Goal: Transaction & Acquisition: Purchase product/service

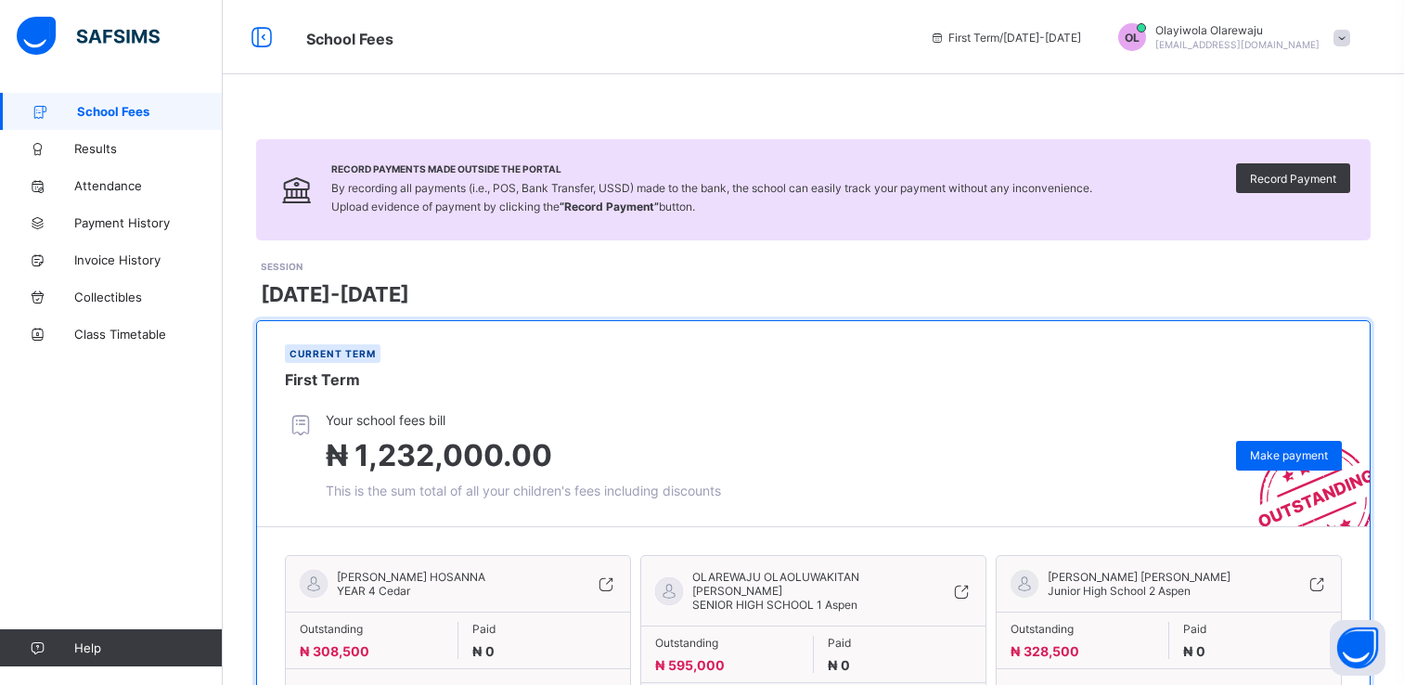
scroll to position [121, 0]
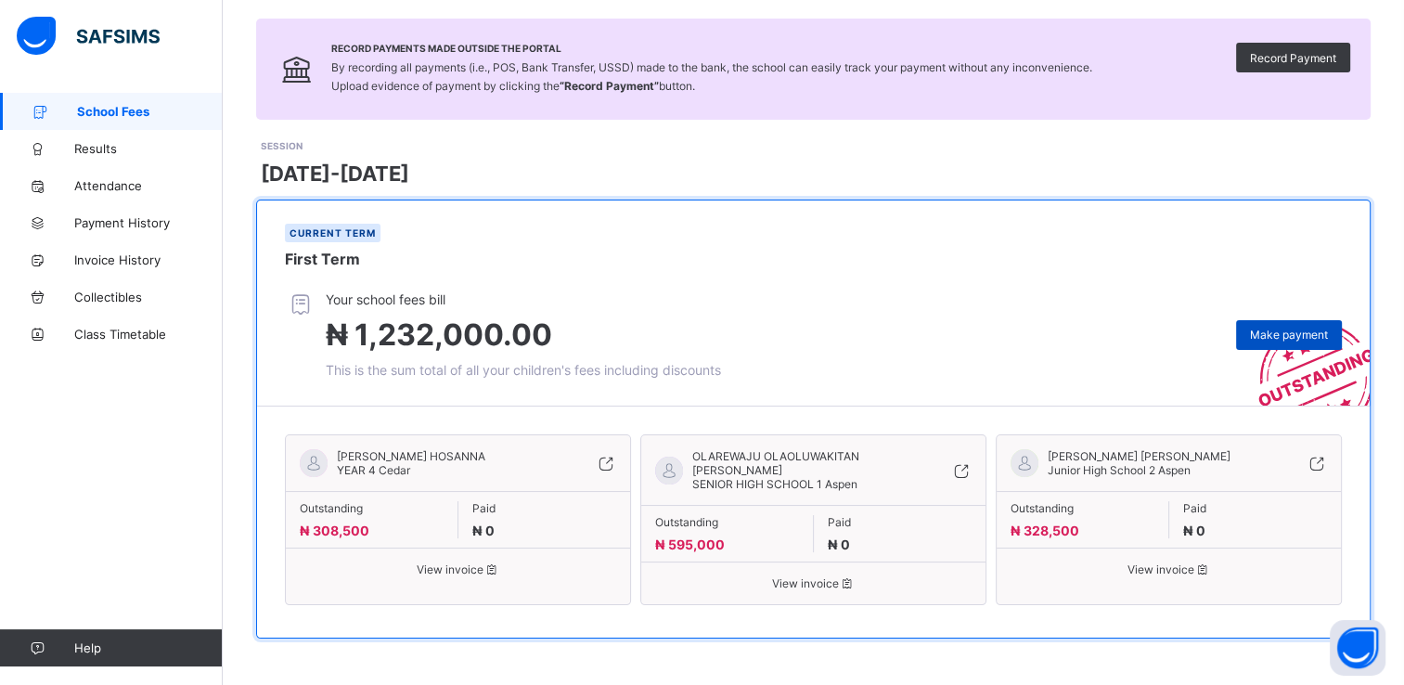
click at [1294, 337] on span "Make payment" at bounding box center [1289, 335] width 78 height 14
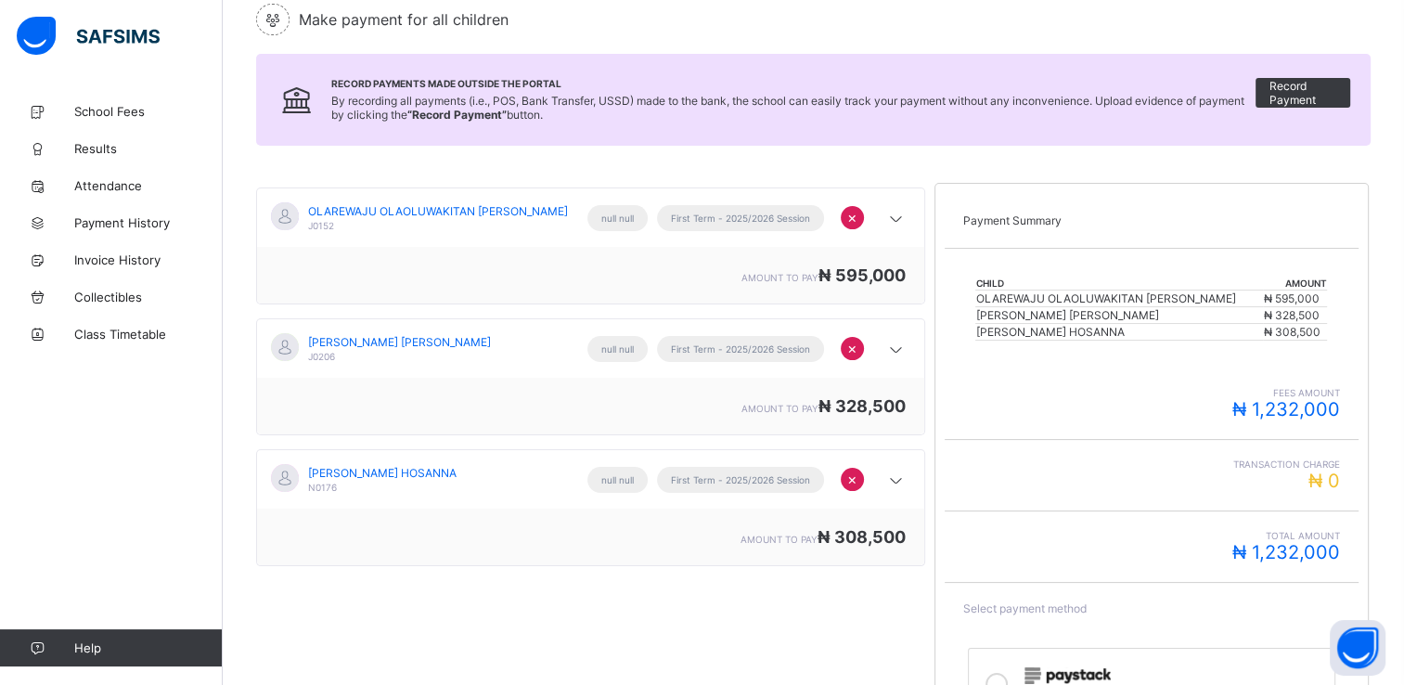
scroll to position [198, 0]
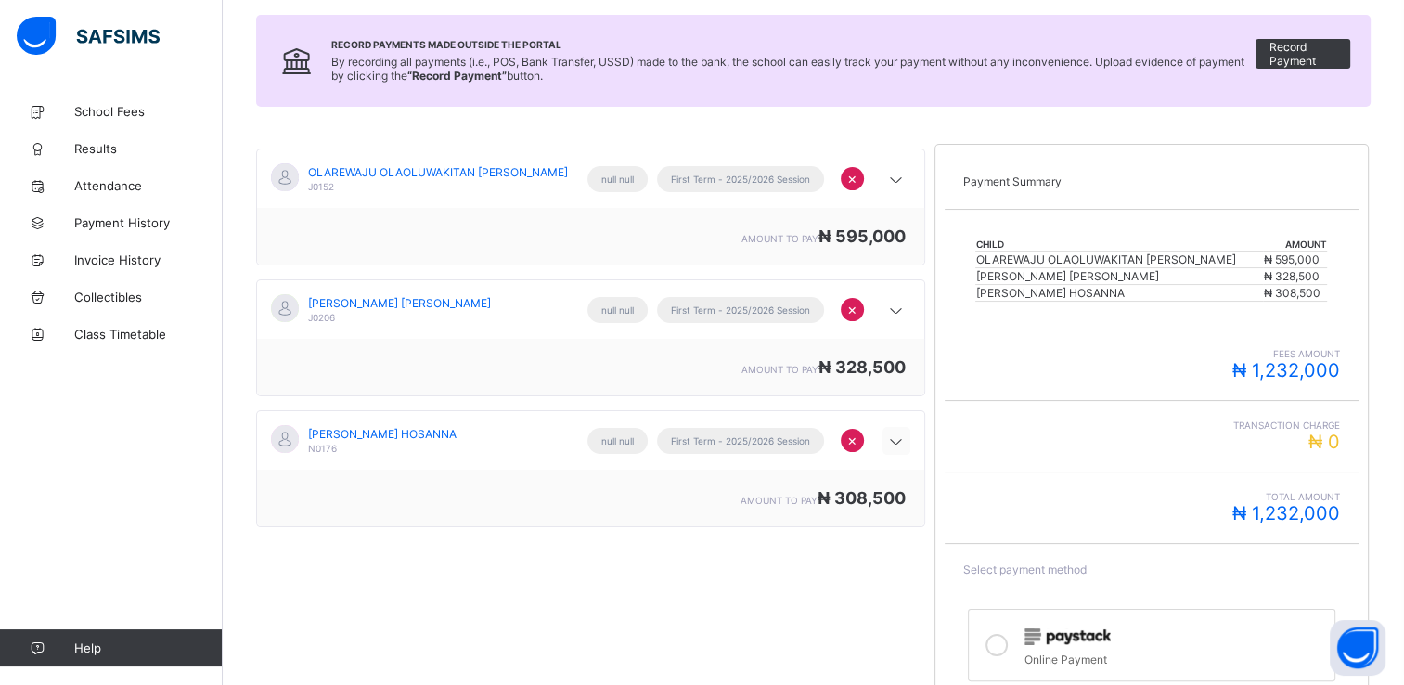
click at [907, 443] on icon at bounding box center [896, 441] width 22 height 19
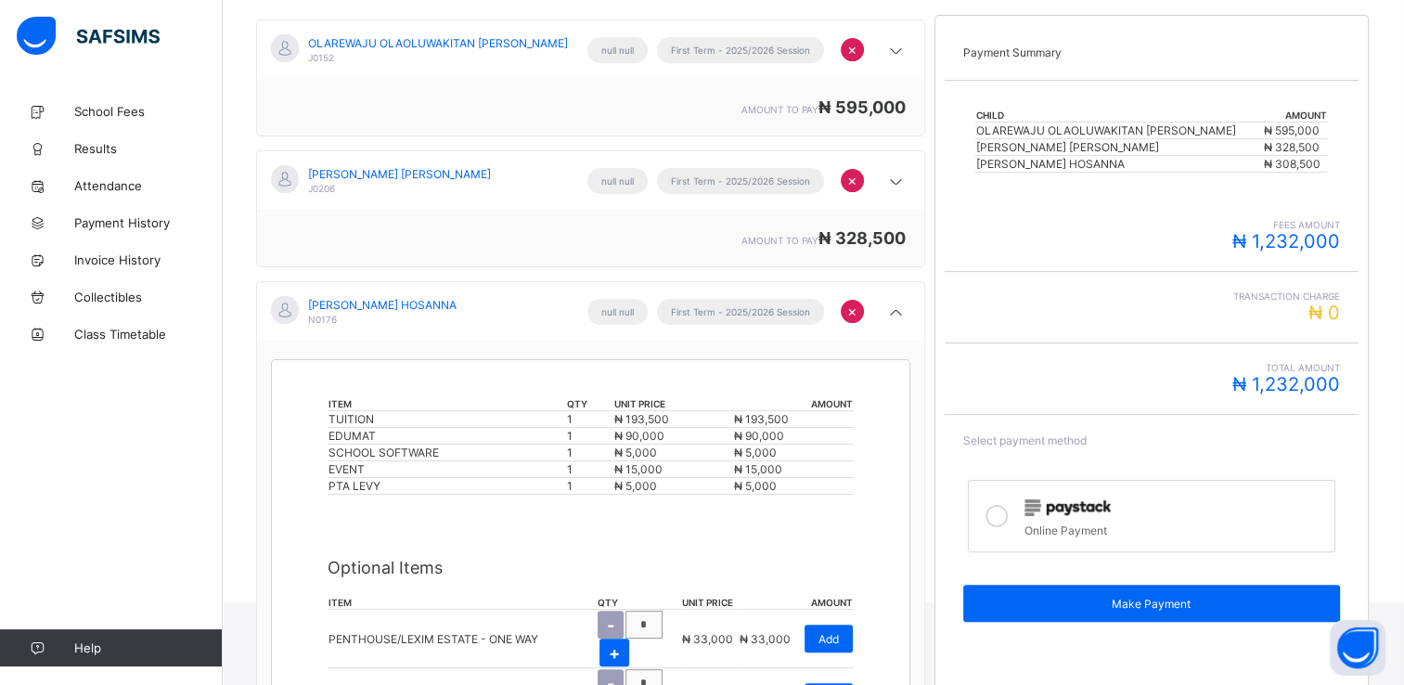
scroll to position [327, 0]
click at [1006, 514] on icon at bounding box center [997, 516] width 22 height 22
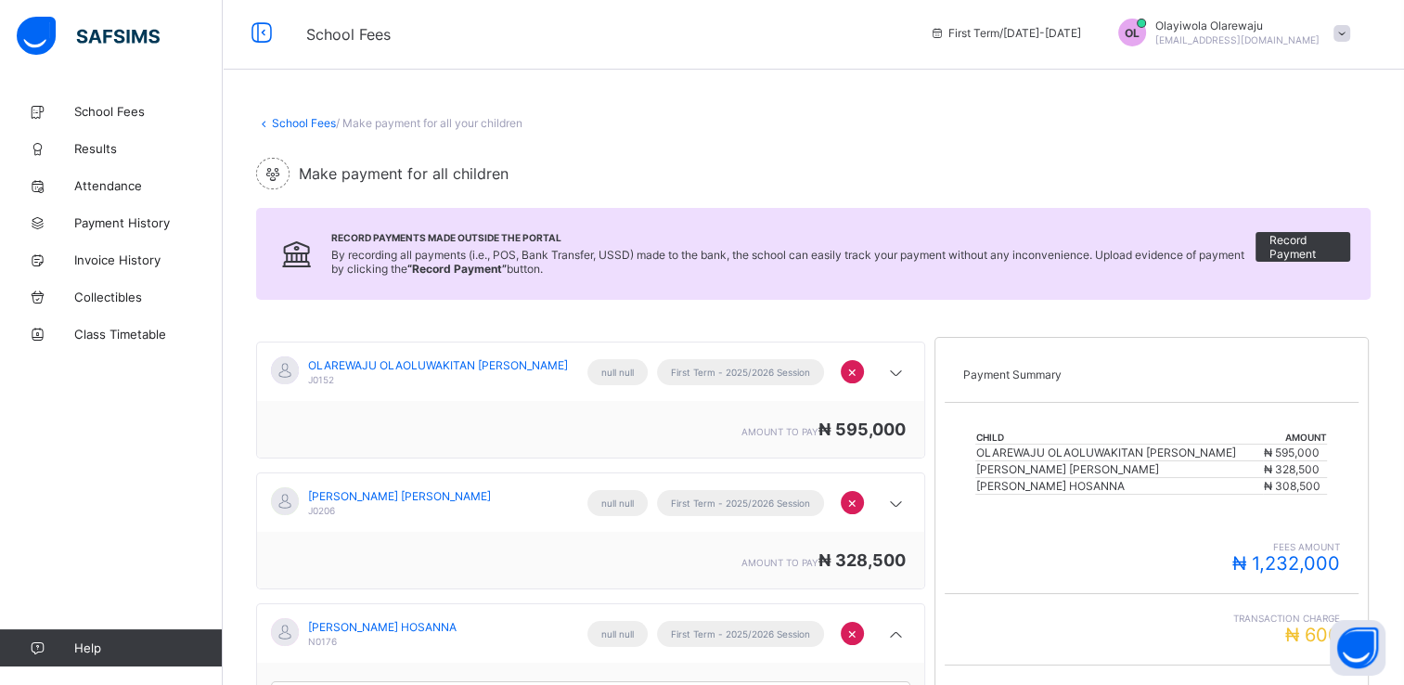
scroll to position [0, 0]
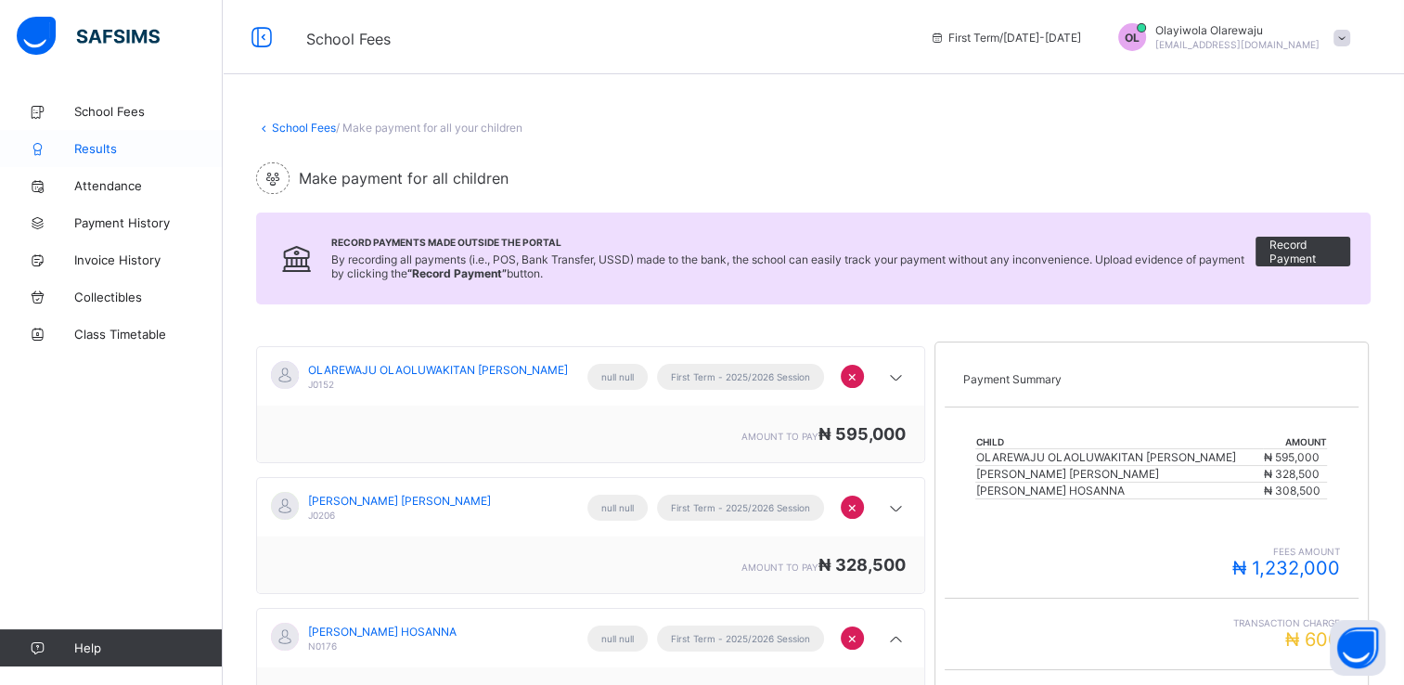
click at [97, 147] on span "Results" at bounding box center [148, 148] width 148 height 15
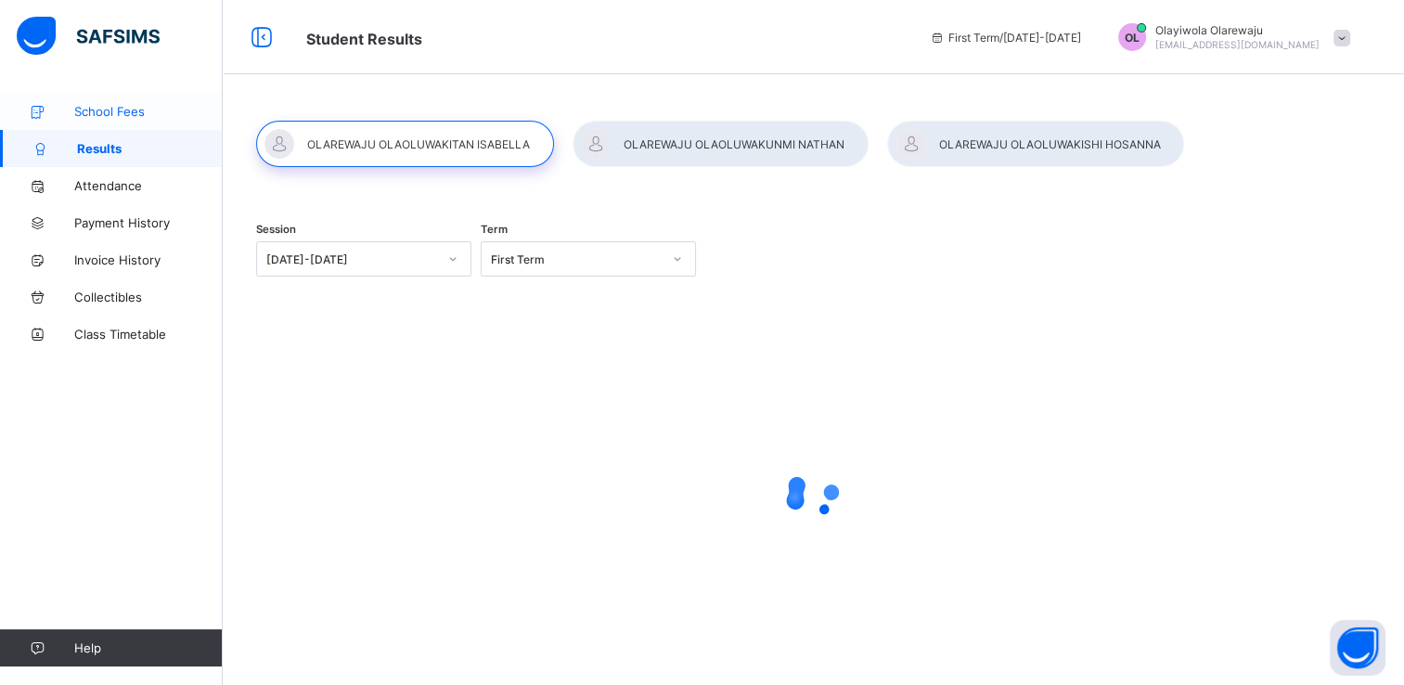
click at [114, 106] on span "School Fees" at bounding box center [148, 111] width 148 height 15
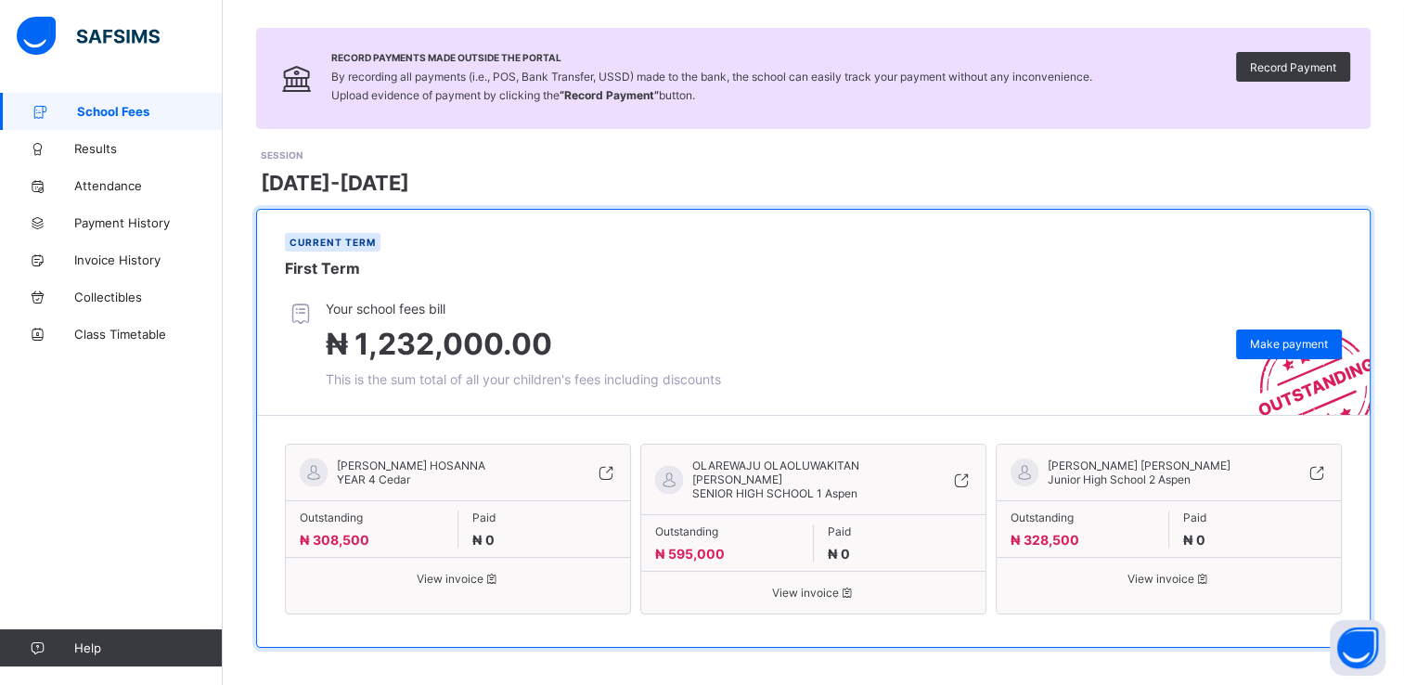
scroll to position [121, 0]
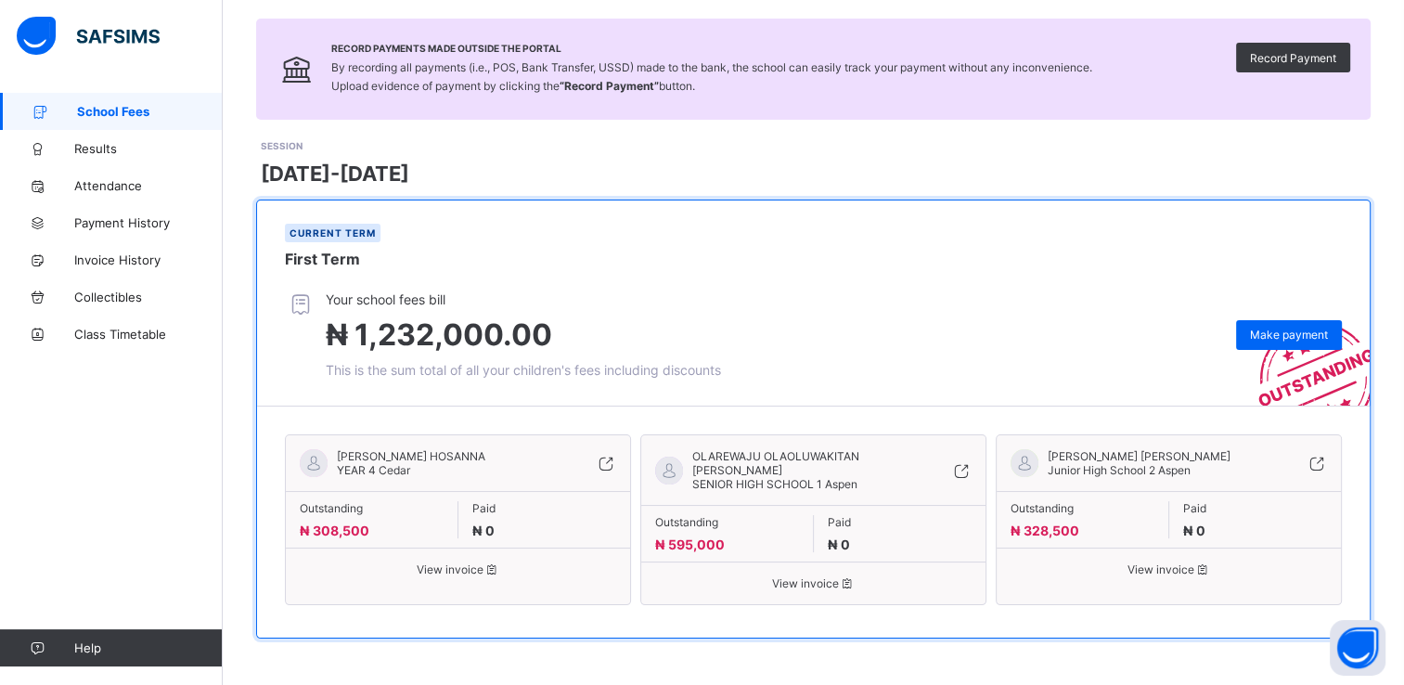
click at [1151, 576] on span "View invoice" at bounding box center [1169, 569] width 316 height 14
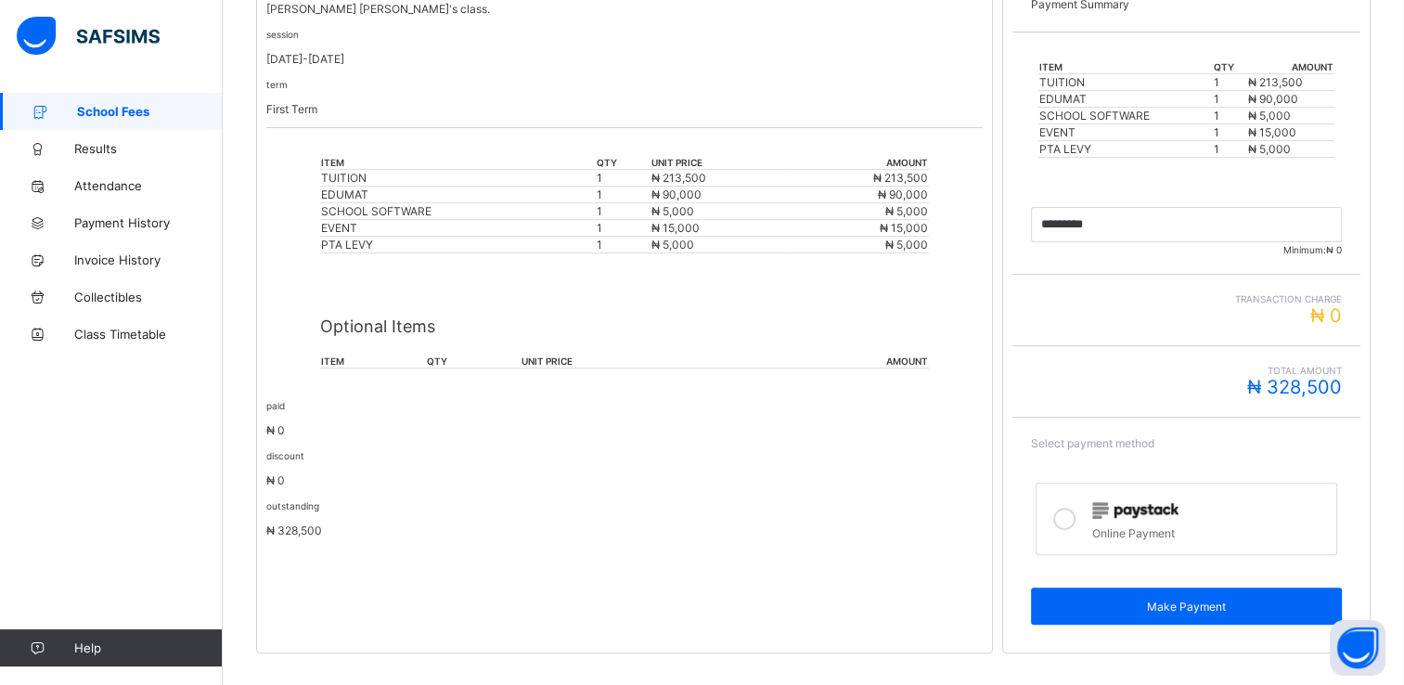
scroll to position [418, 0]
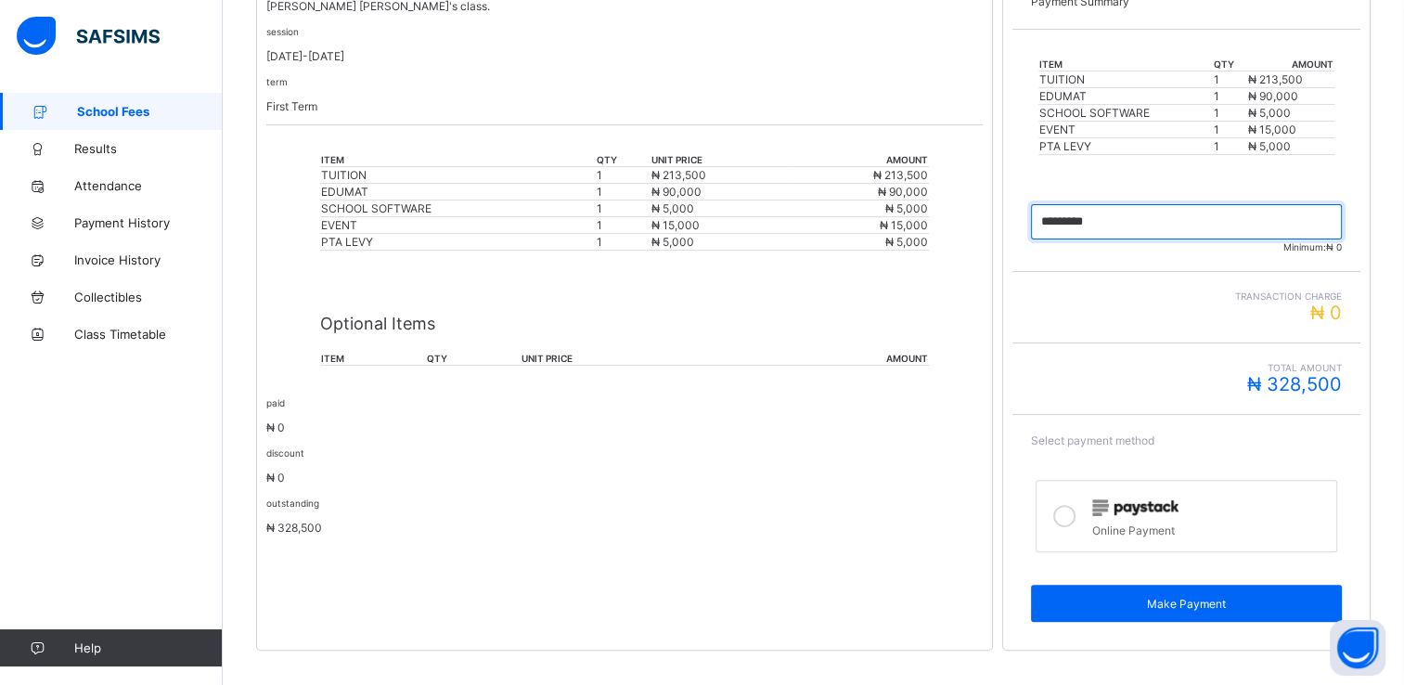
click at [1248, 221] on input "currency" at bounding box center [1186, 221] width 311 height 35
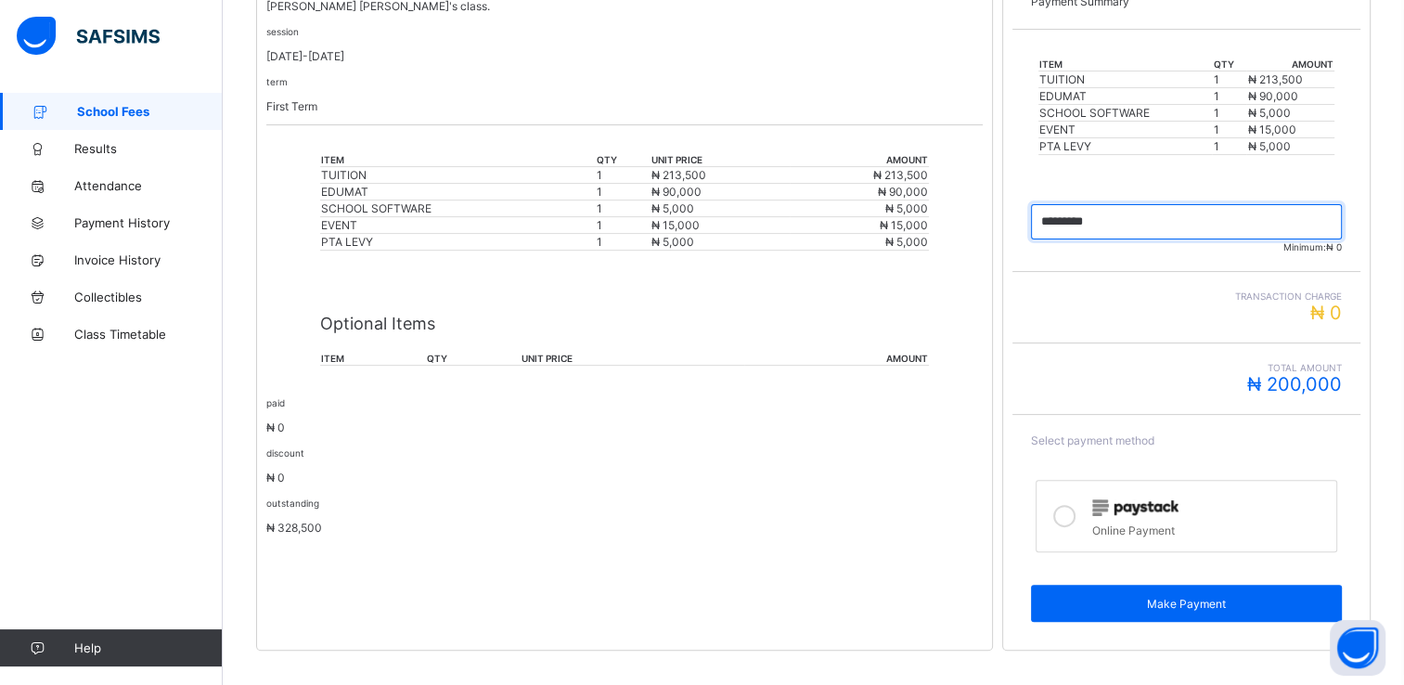
type input "*********"
click at [1076, 506] on icon at bounding box center [1064, 516] width 22 height 22
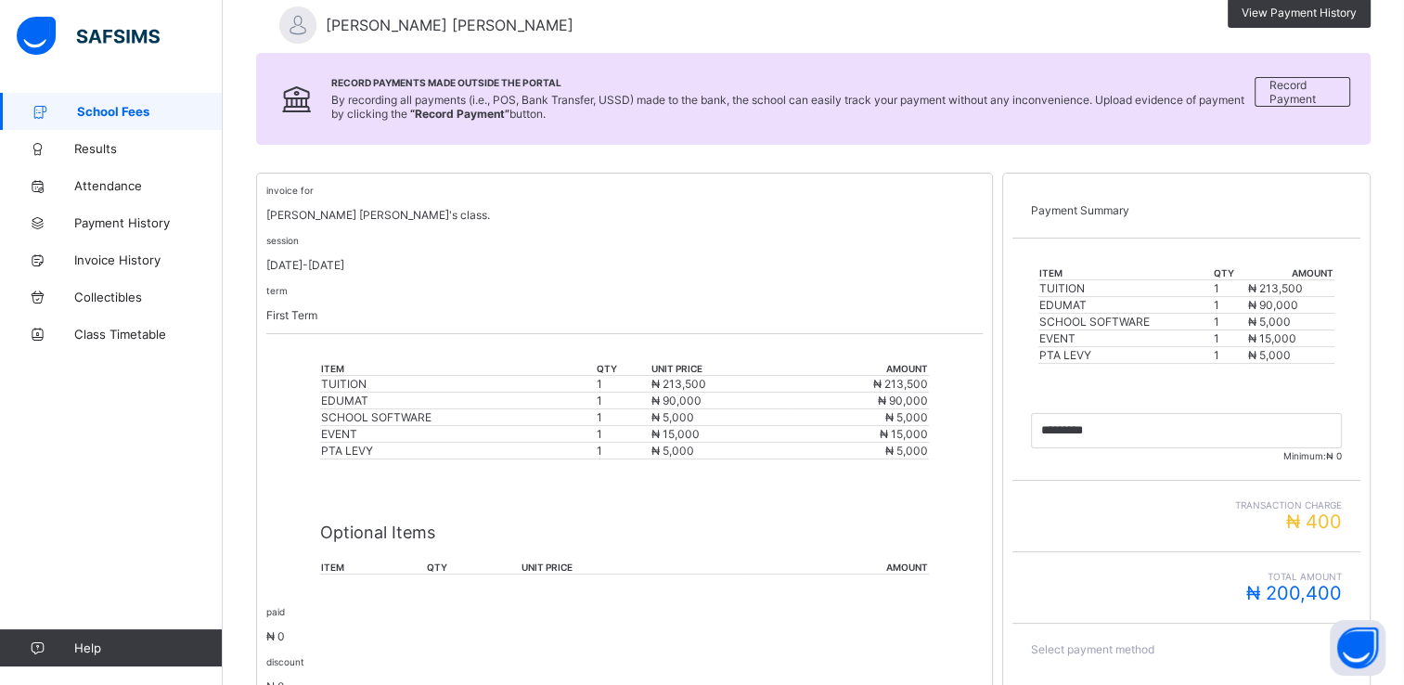
scroll to position [195, 0]
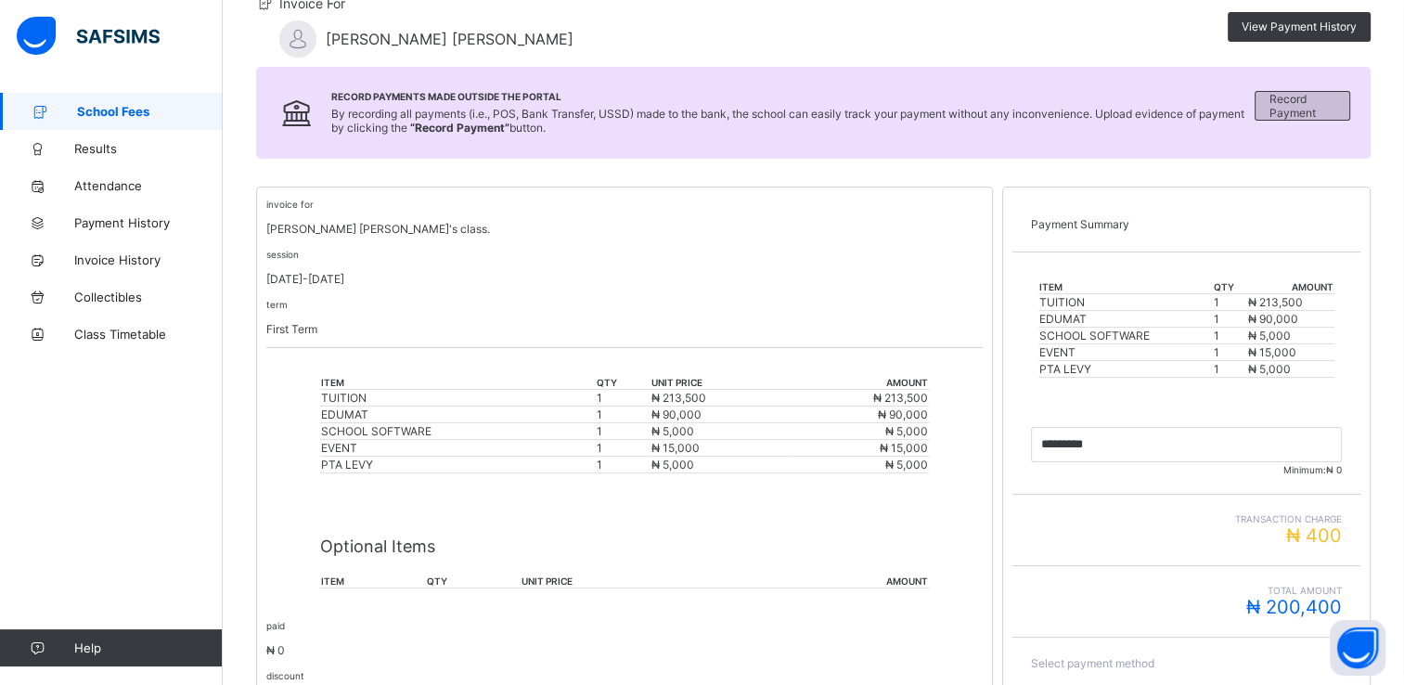
click at [1335, 104] on span "Record Payment" at bounding box center [1303, 106] width 66 height 28
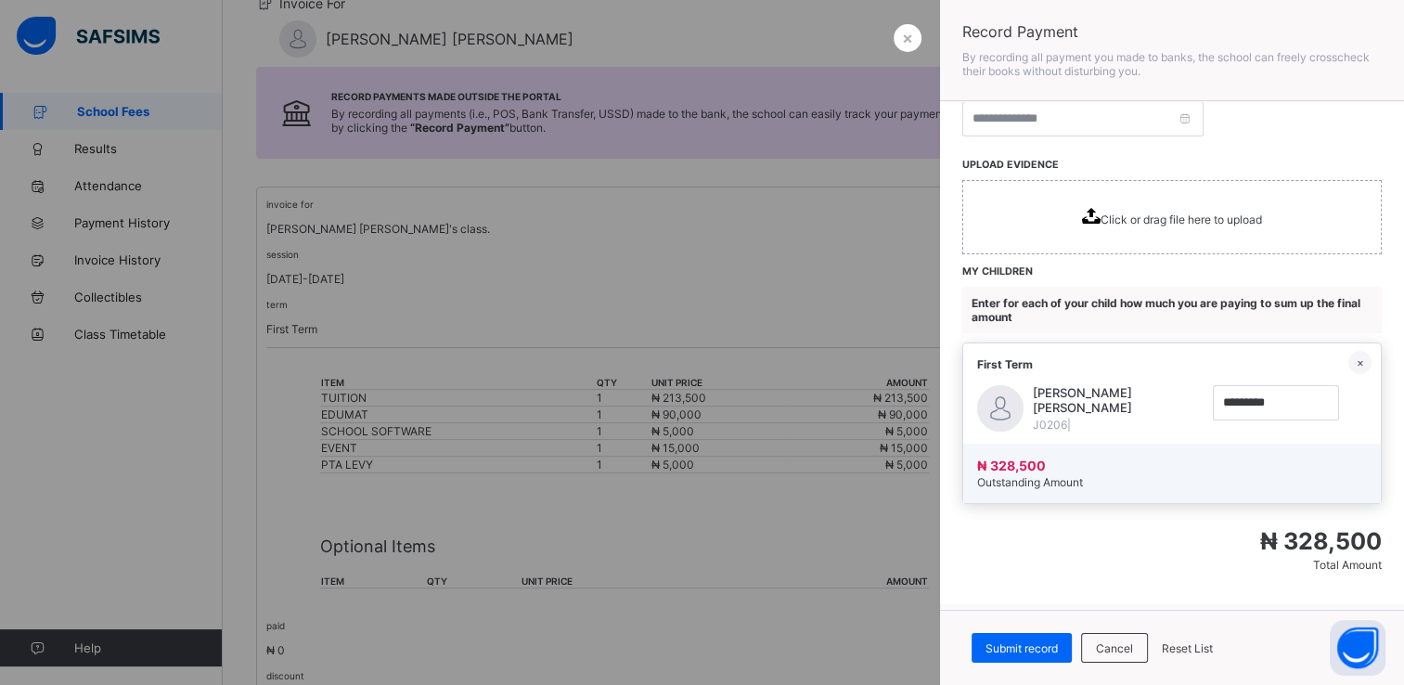
scroll to position [296, 0]
click at [111, 98] on div at bounding box center [702, 342] width 1404 height 685
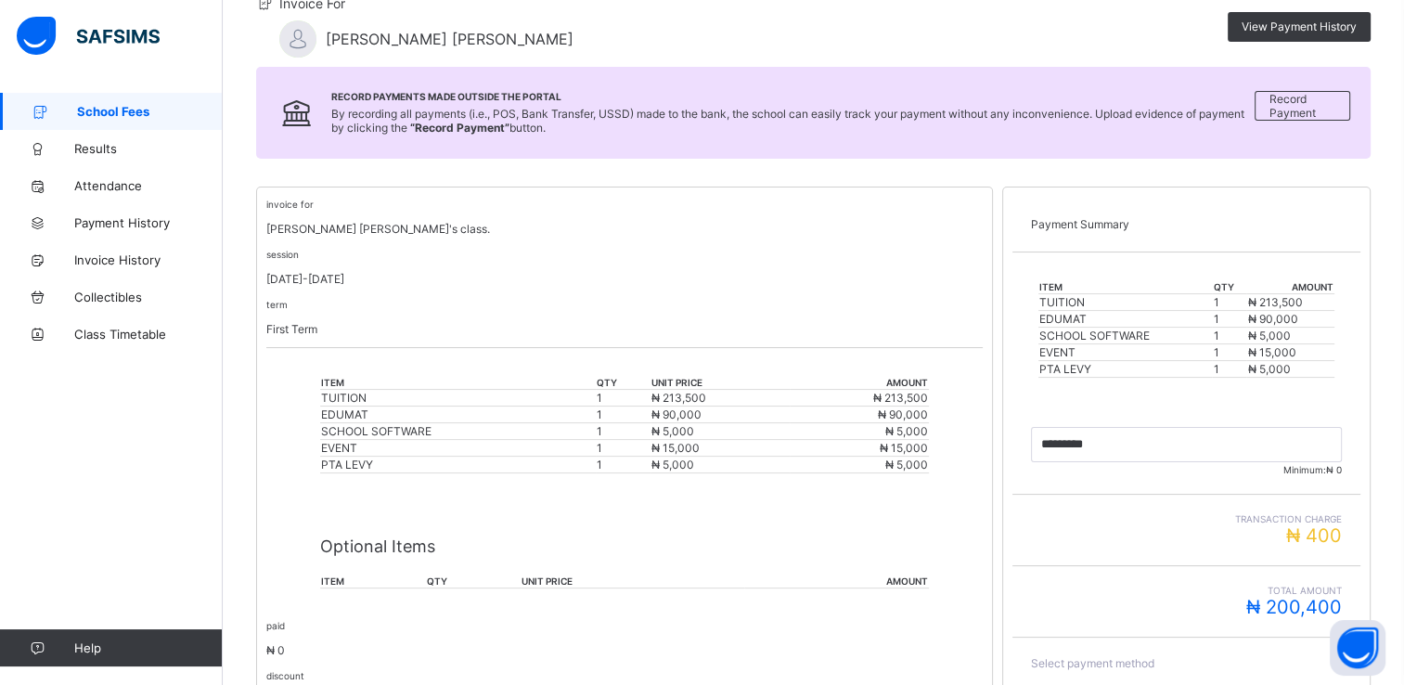
click at [122, 113] on span "School Fees" at bounding box center [150, 111] width 146 height 15
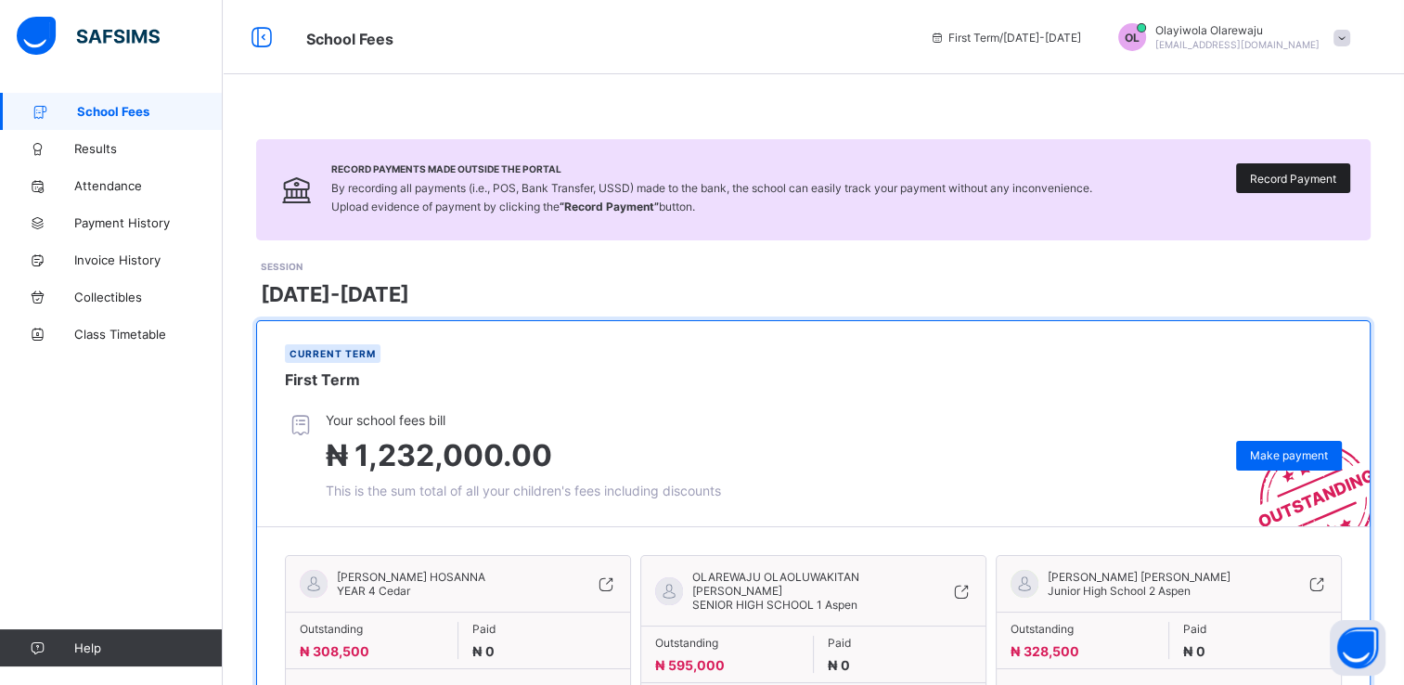
click at [1315, 184] on span "Record Payment" at bounding box center [1293, 179] width 86 height 14
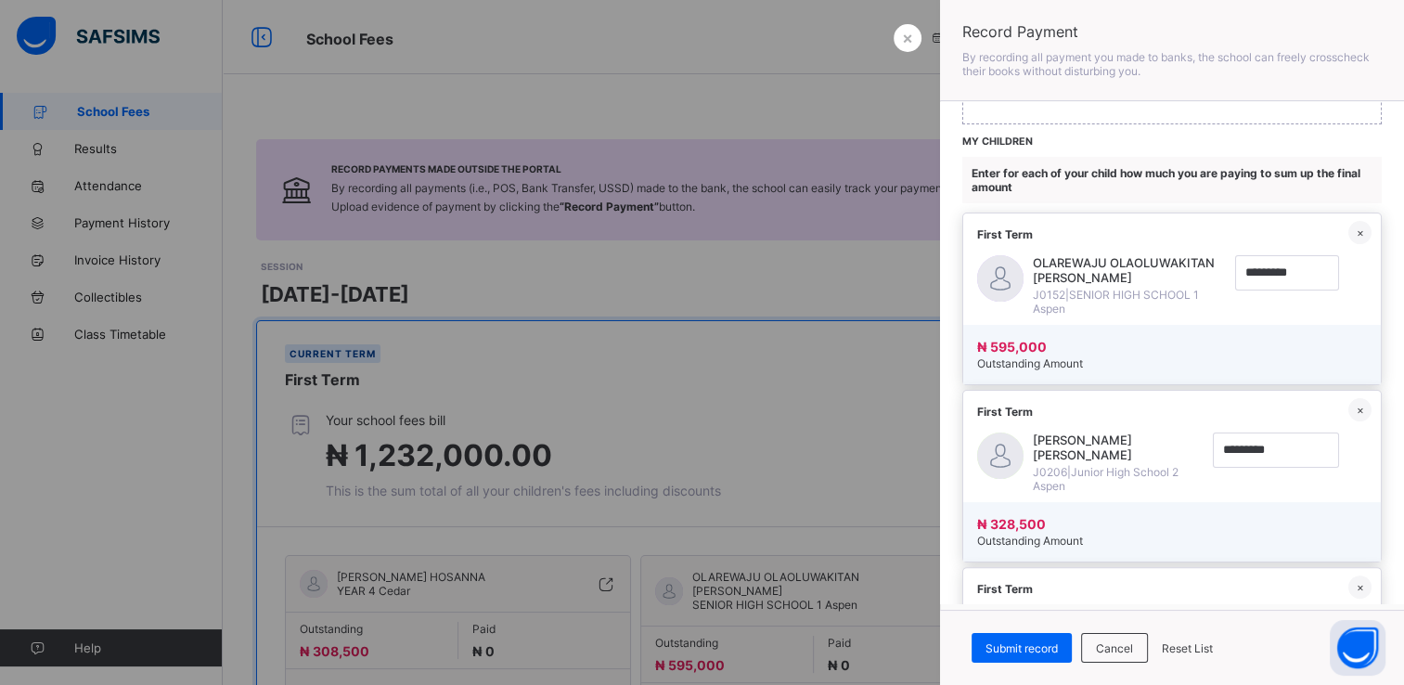
scroll to position [401, 0]
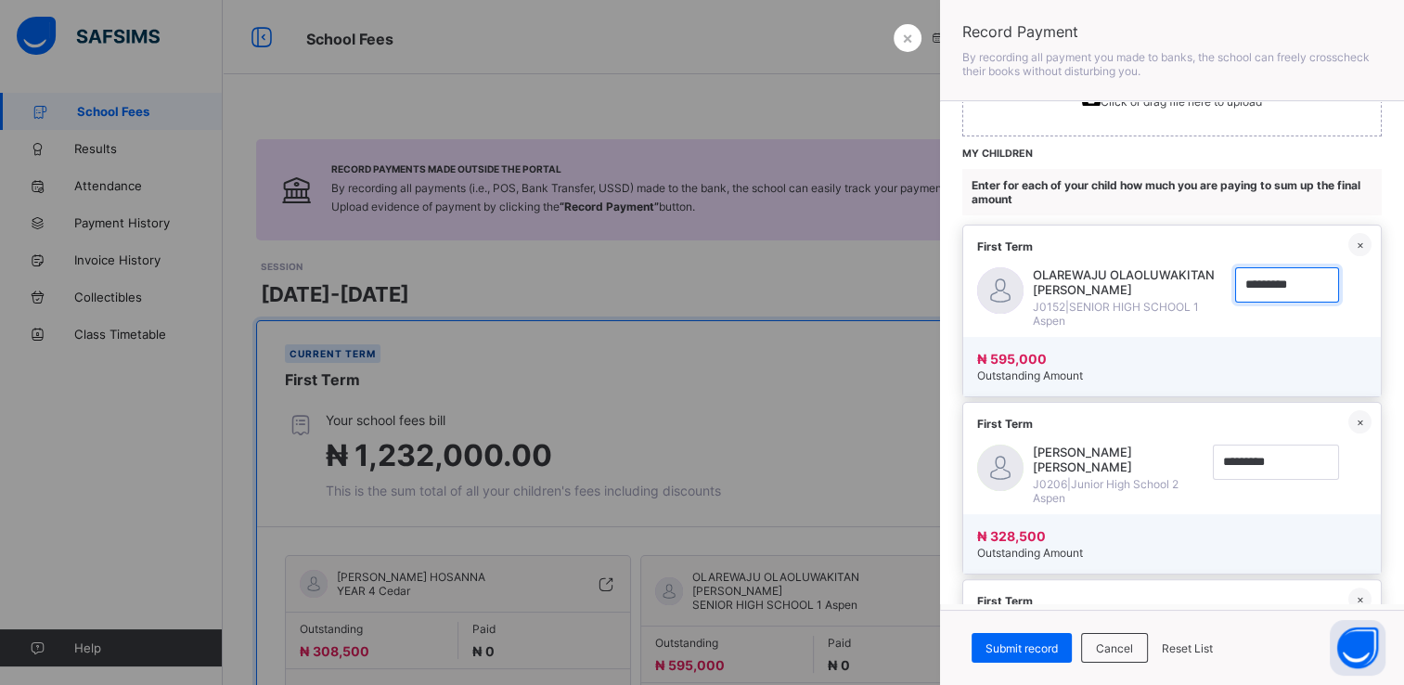
click at [1273, 289] on input "currency" at bounding box center [1287, 284] width 104 height 35
type input "*********"
click at [1298, 480] on input "currency" at bounding box center [1276, 462] width 126 height 35
click at [1268, 477] on input "currency" at bounding box center [1276, 462] width 126 height 35
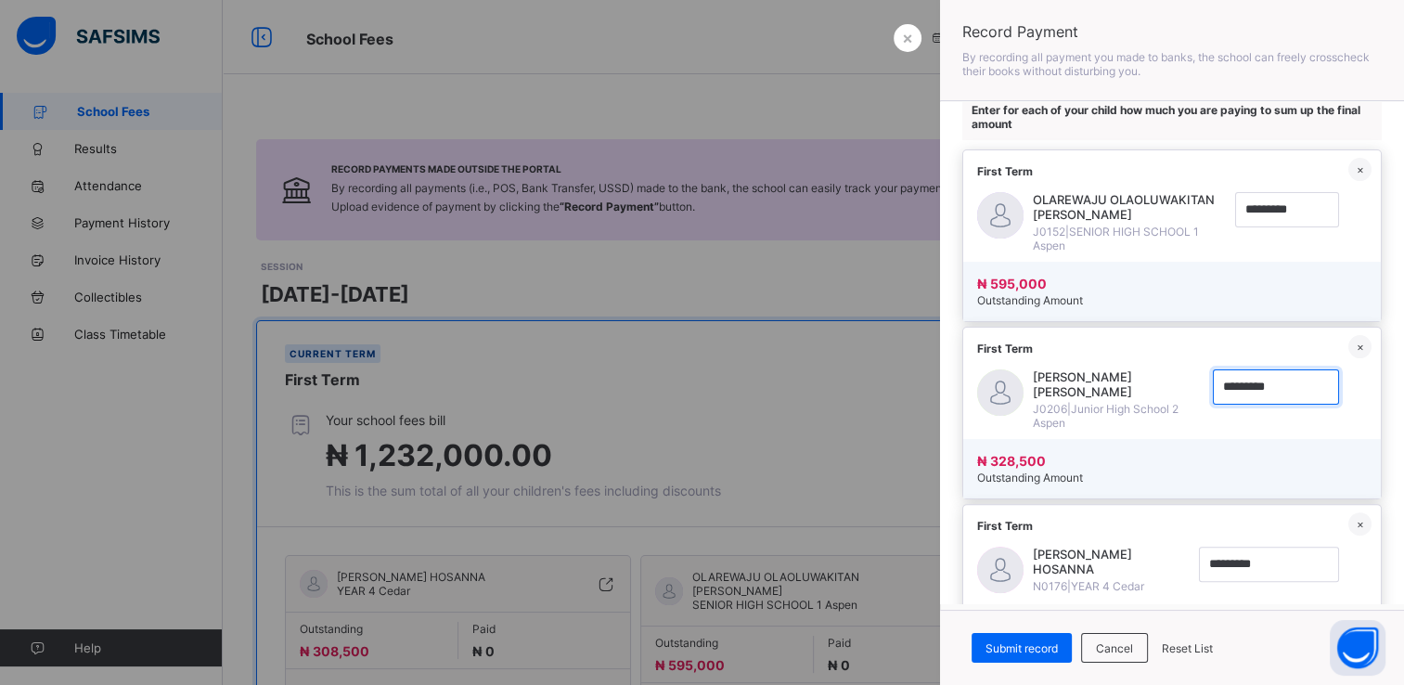
scroll to position [512, 0]
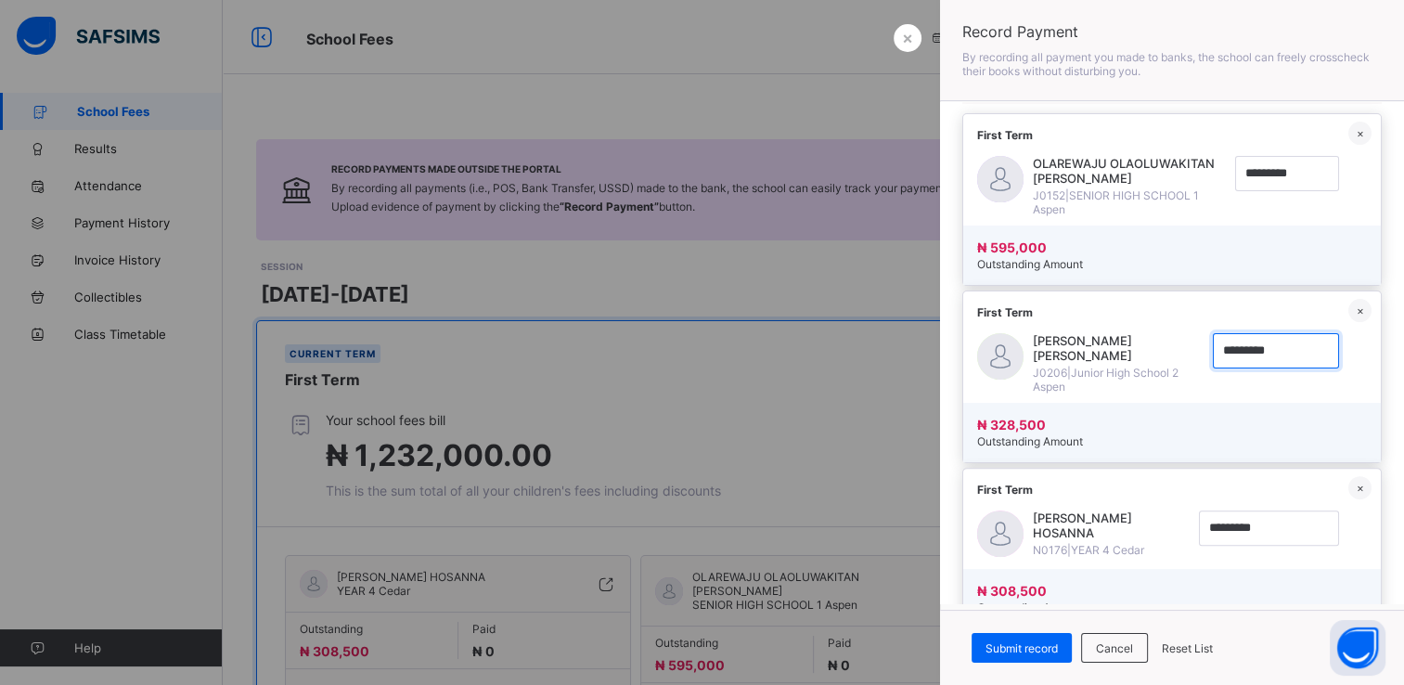
type input "*********"
click at [1266, 546] on input "currency" at bounding box center [1269, 527] width 140 height 35
type input "*********"
click at [1240, 173] on input "currency" at bounding box center [1287, 173] width 104 height 35
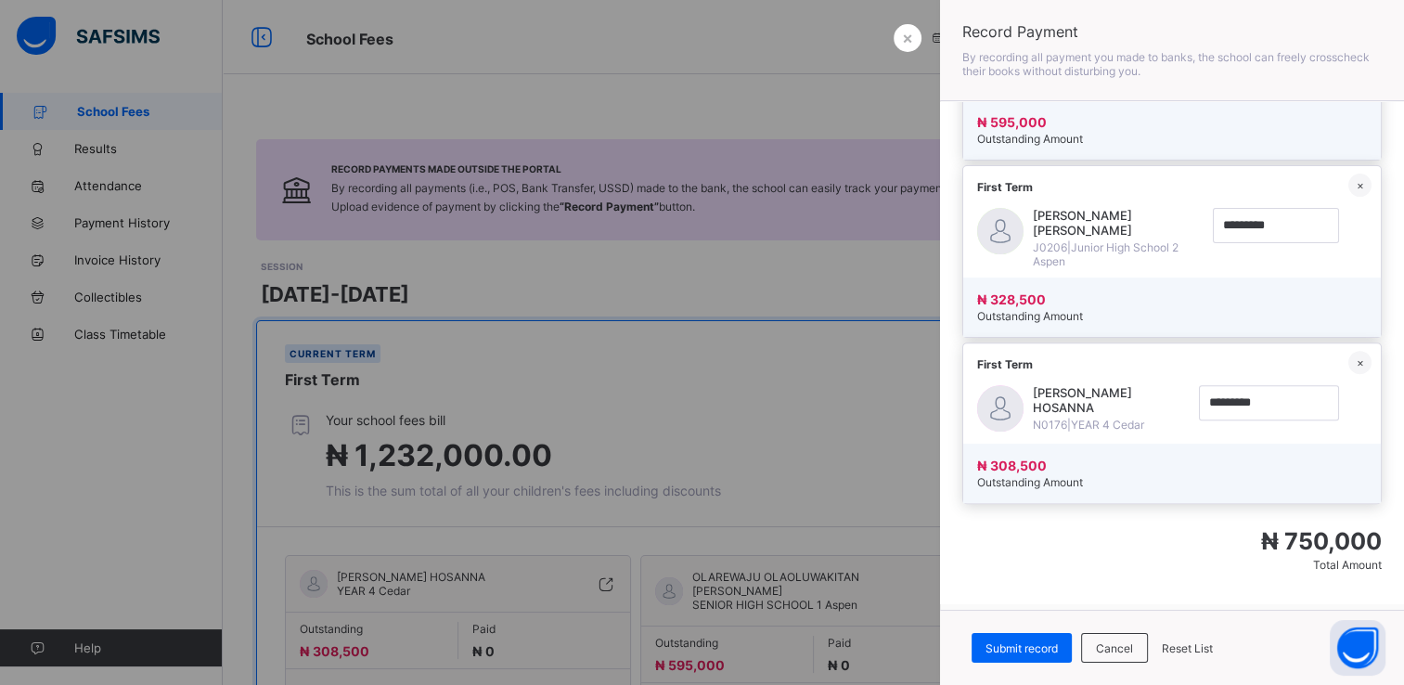
scroll to position [680, 0]
type input "*********"
click at [182, 449] on div at bounding box center [702, 342] width 1404 height 685
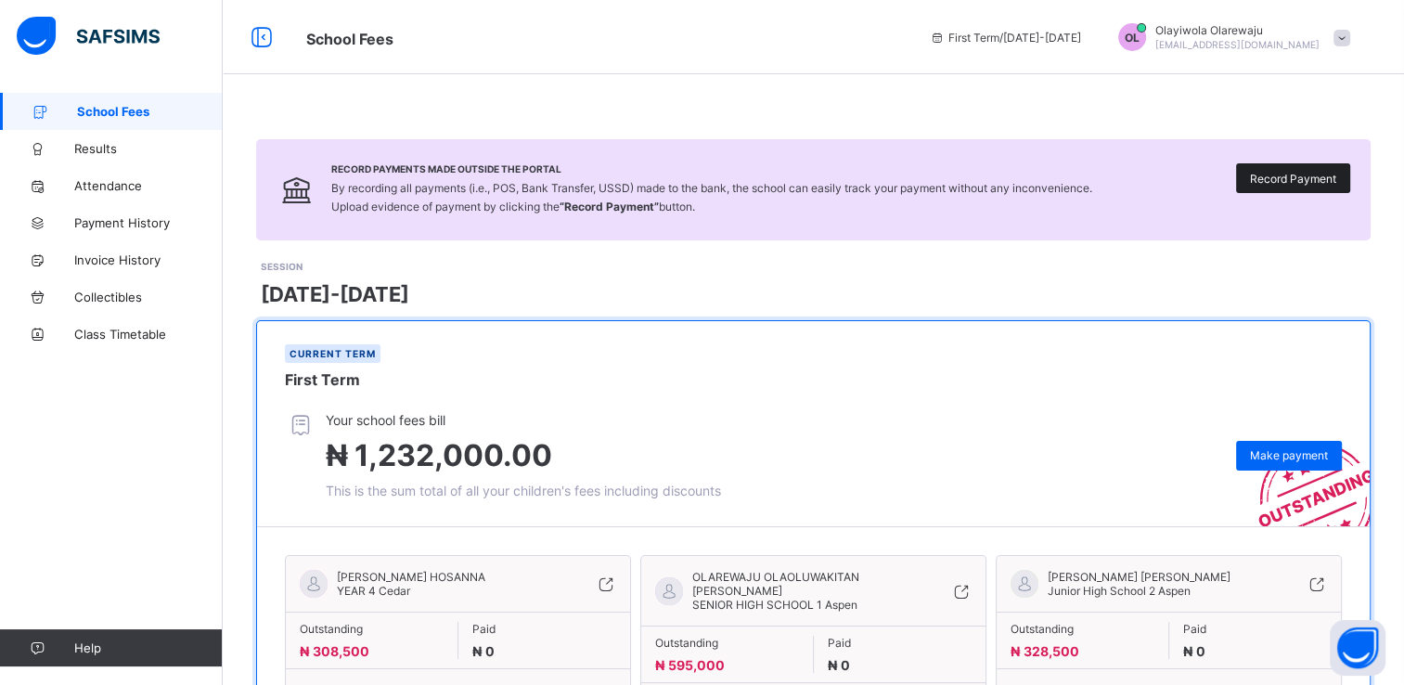
click at [1310, 183] on span "Record Payment" at bounding box center [1293, 179] width 86 height 14
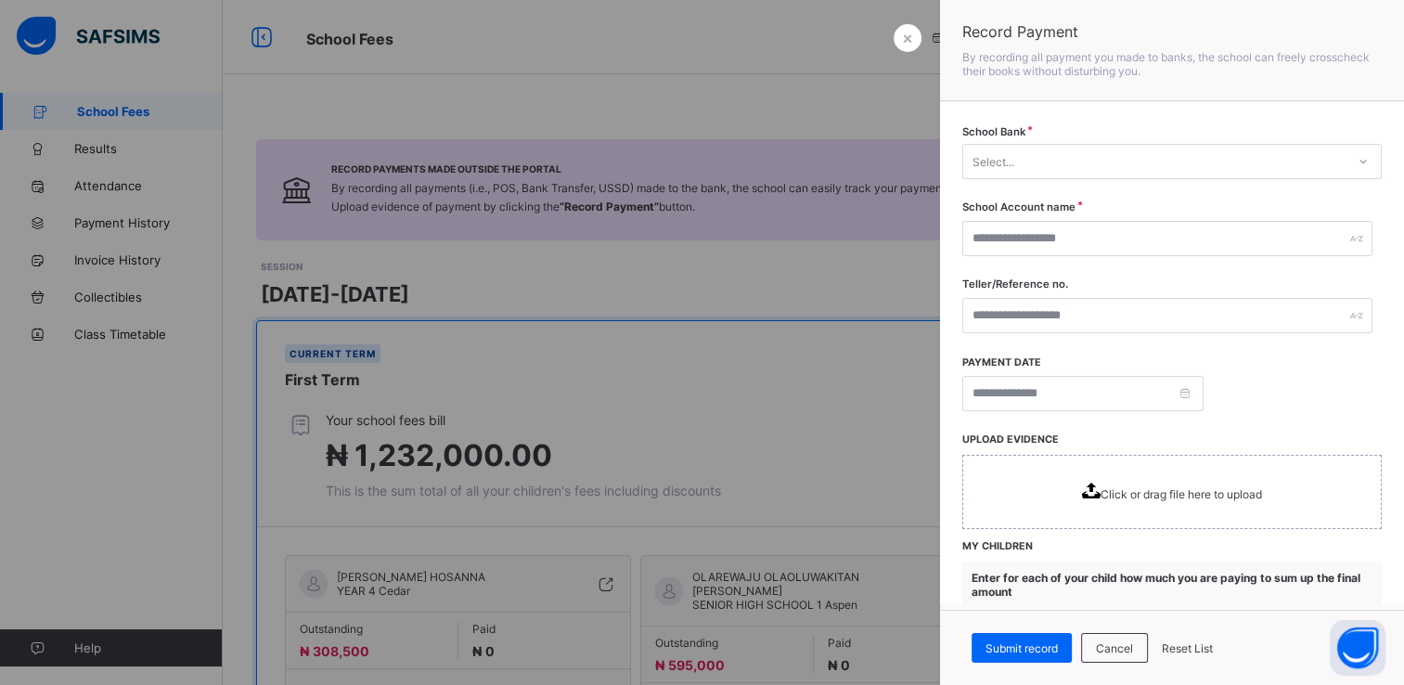
scroll to position [0, 0]
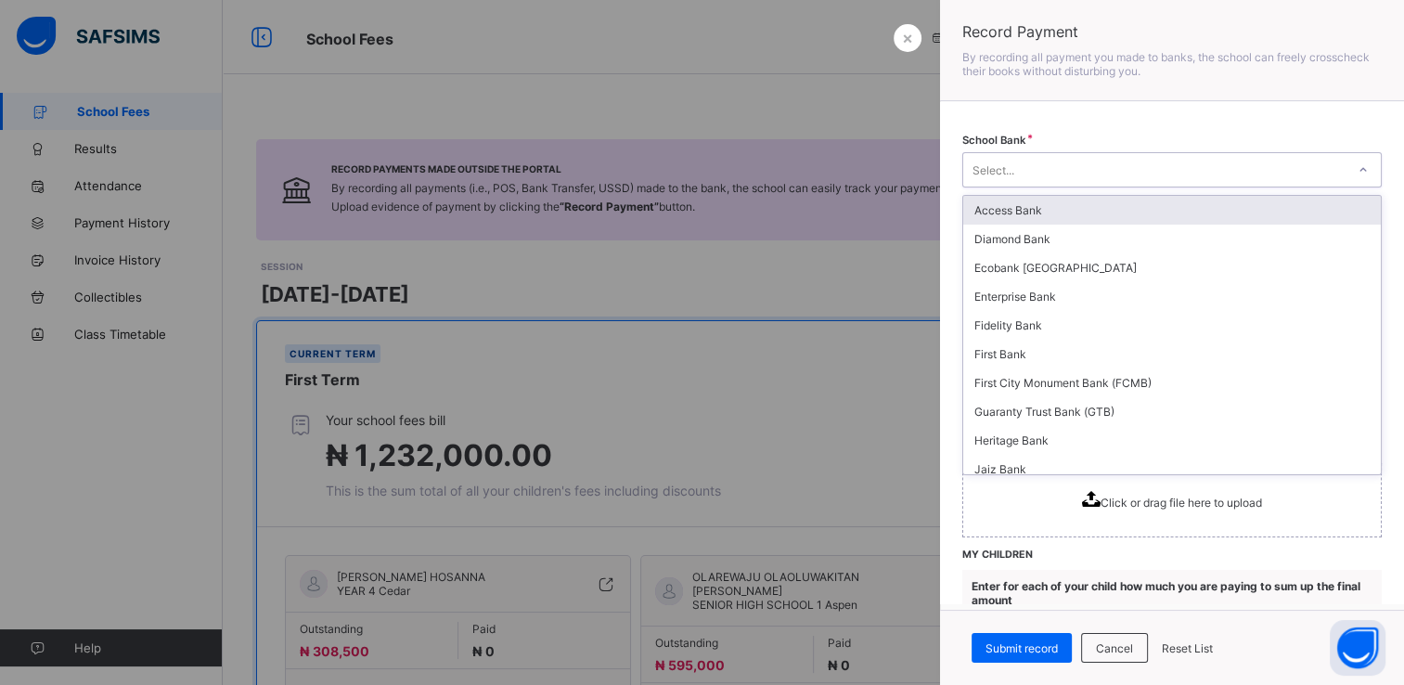
click at [1358, 169] on icon at bounding box center [1363, 170] width 11 height 19
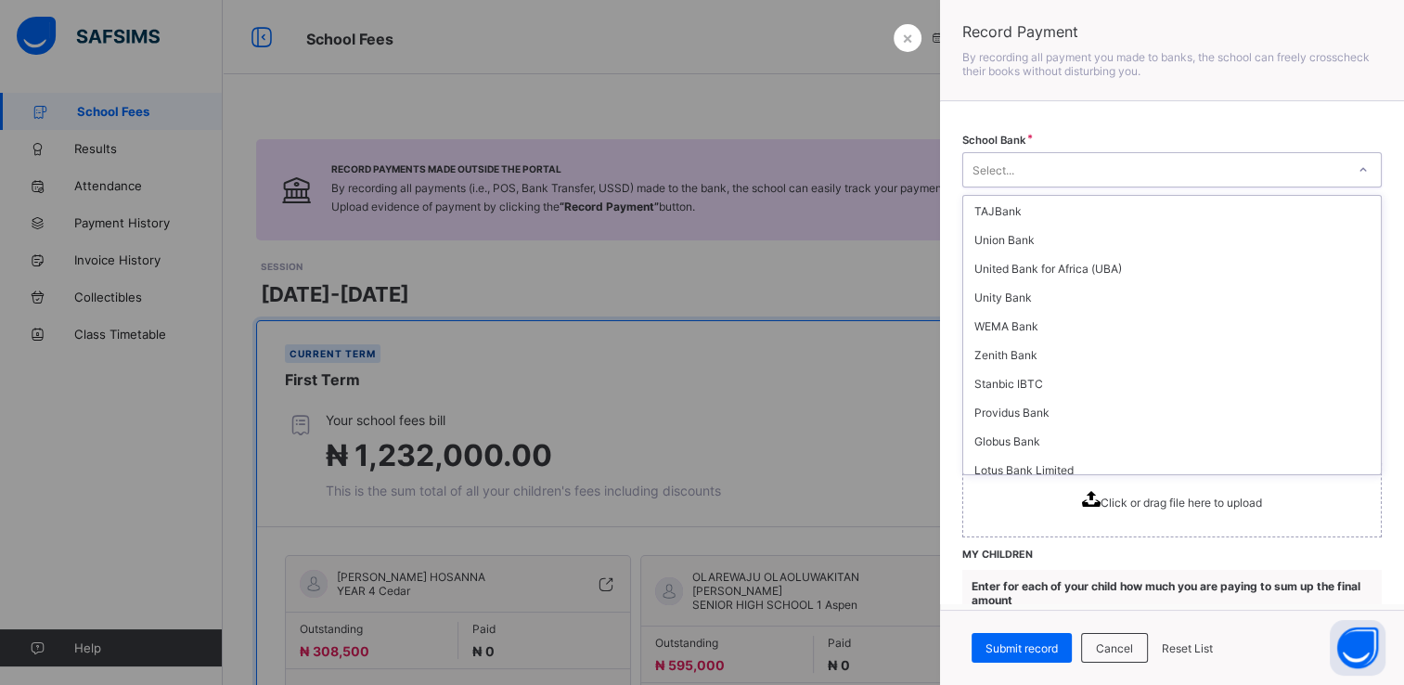
scroll to position [445, 0]
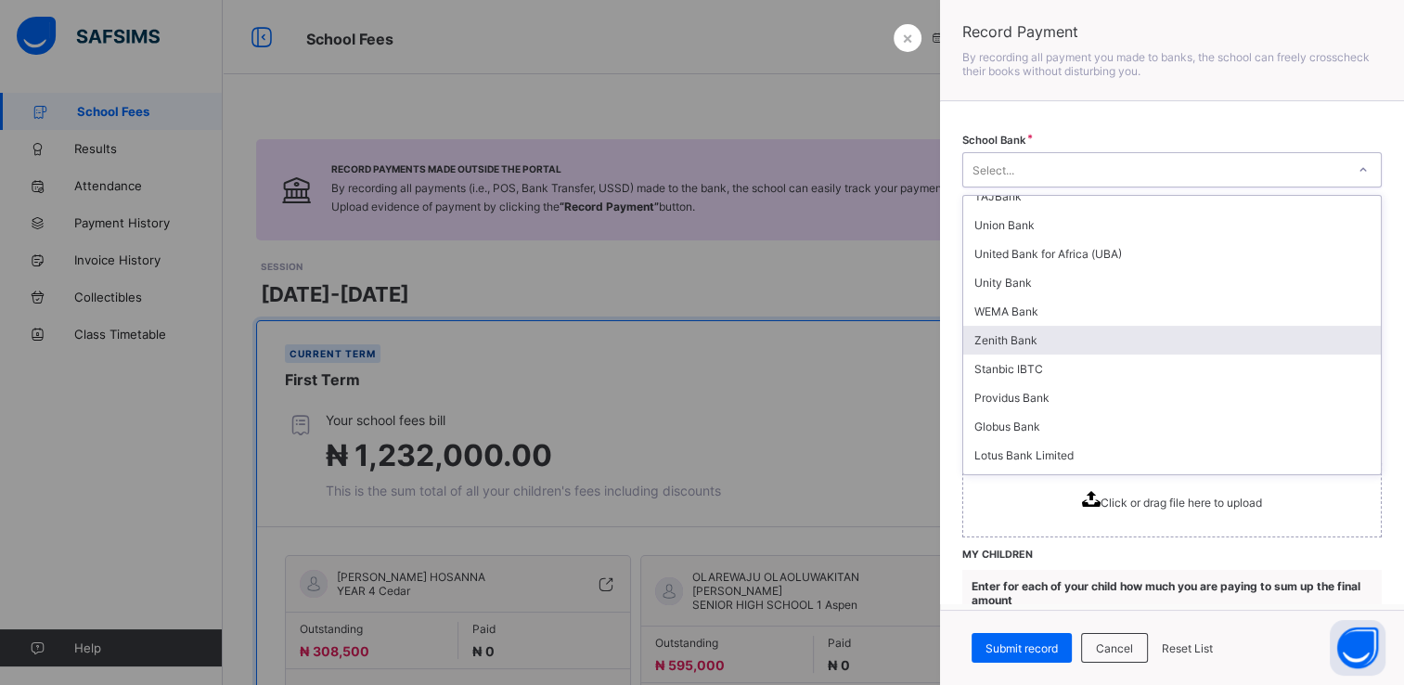
click at [1202, 346] on div "Zenith Bank" at bounding box center [1172, 340] width 418 height 29
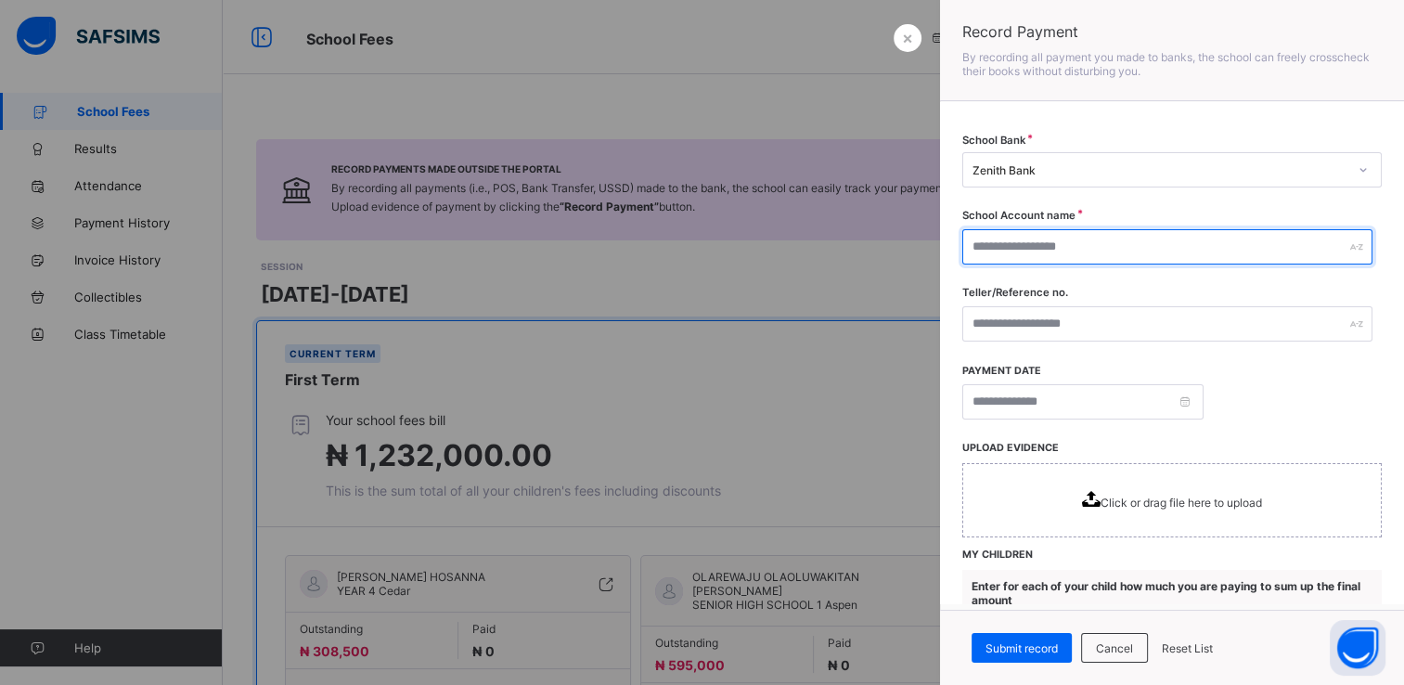
click at [1339, 250] on div at bounding box center [1167, 246] width 410 height 35
click at [1339, 249] on div at bounding box center [1167, 246] width 410 height 35
click at [1339, 251] on div at bounding box center [1167, 246] width 410 height 35
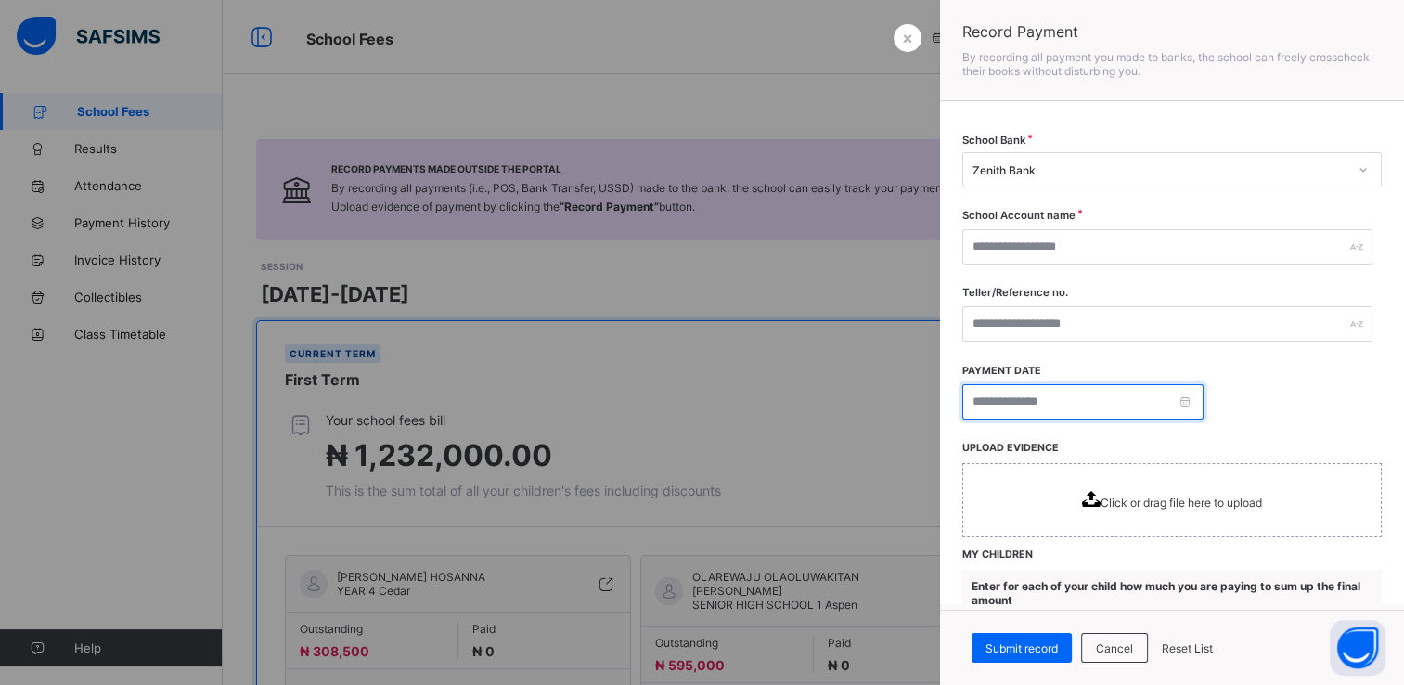
click at [1188, 400] on input at bounding box center [1082, 401] width 241 height 35
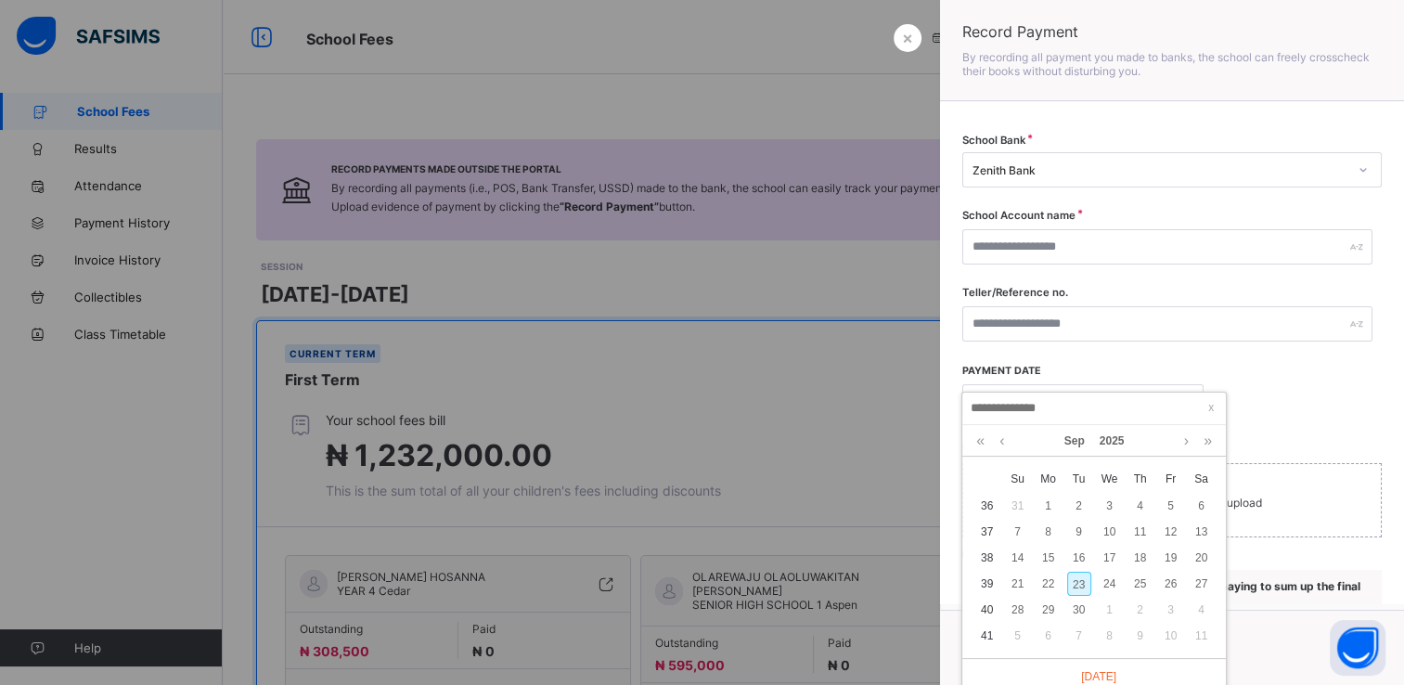
click at [1077, 581] on div "23" at bounding box center [1079, 584] width 24 height 24
type input "**********"
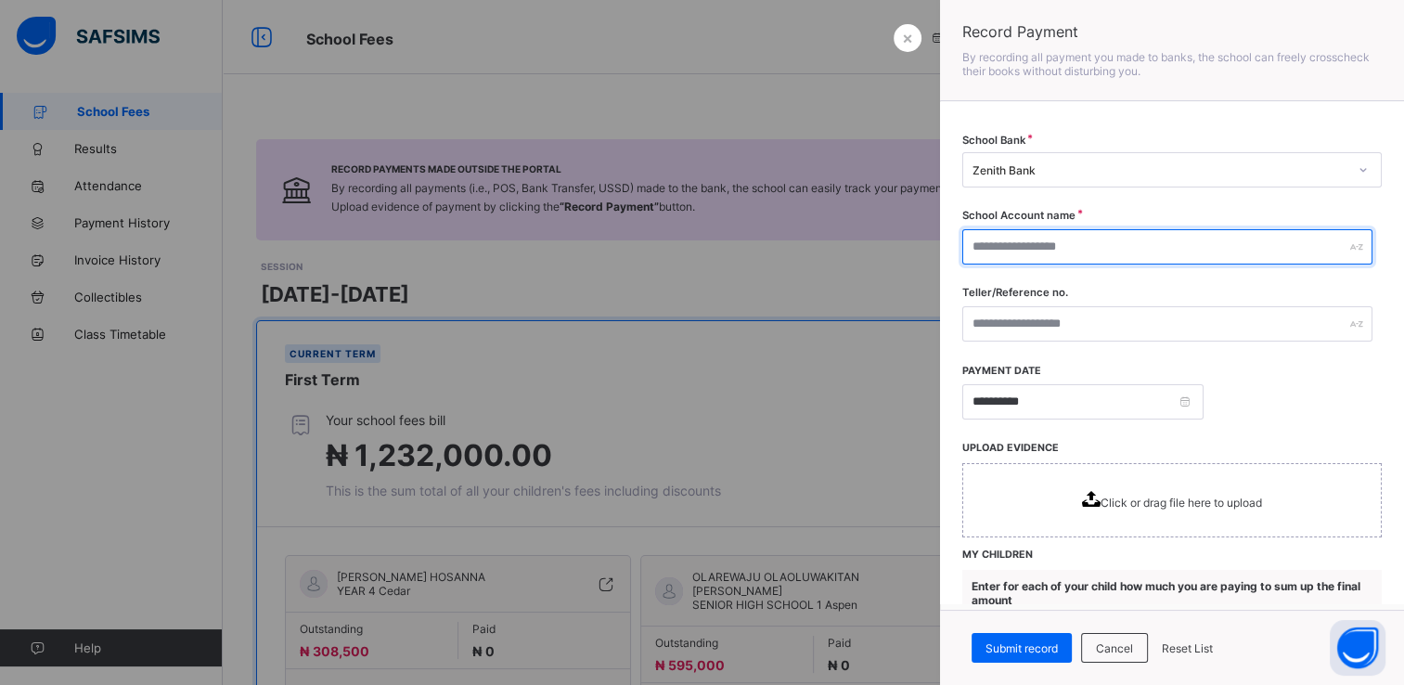
click at [1341, 251] on div at bounding box center [1167, 246] width 410 height 35
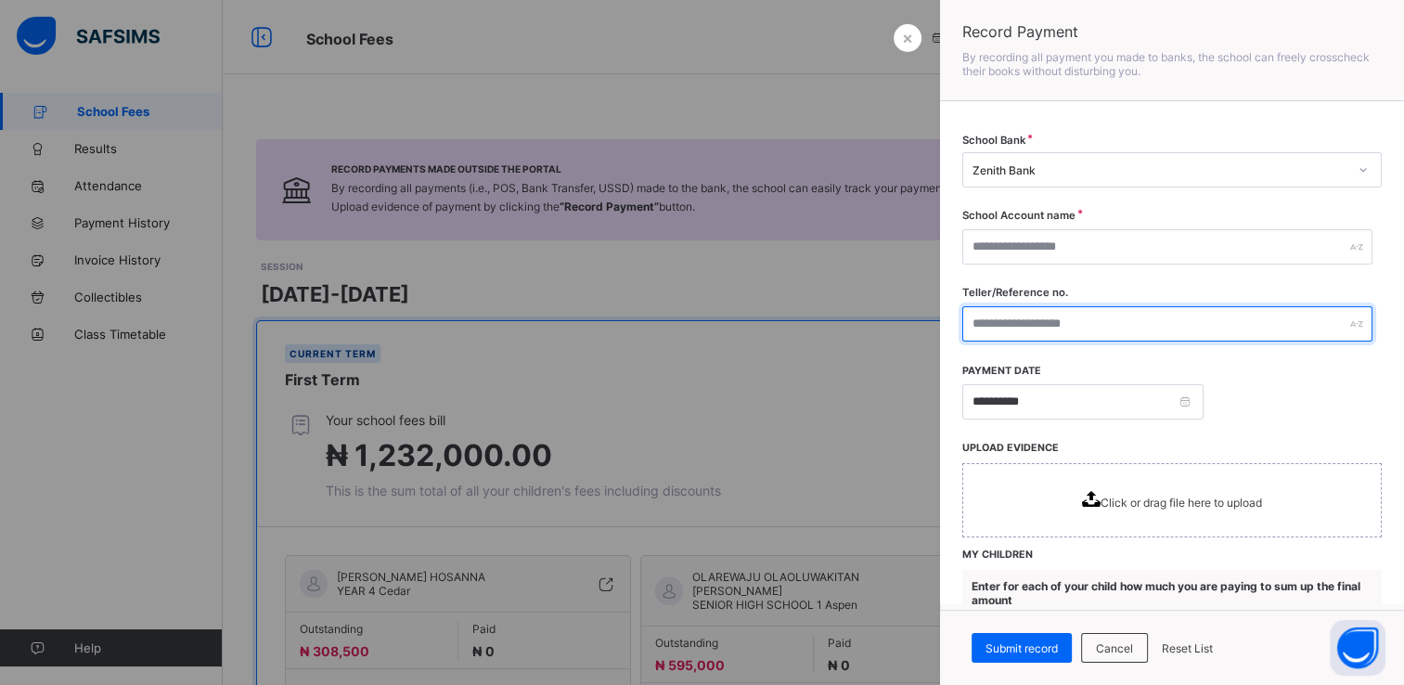
click at [1341, 328] on div at bounding box center [1167, 323] width 410 height 35
